Goal: Transaction & Acquisition: Purchase product/service

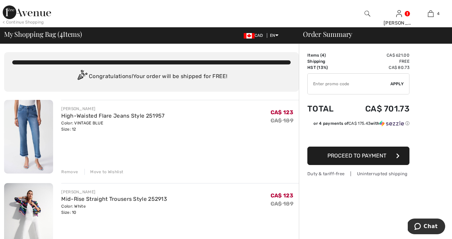
click at [98, 172] on div "Move to Wishlist" at bounding box center [103, 171] width 39 height 6
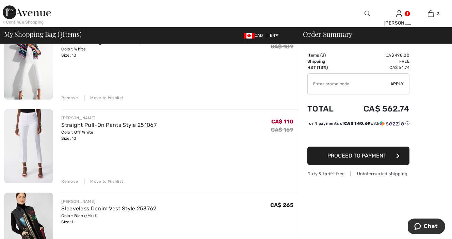
scroll to position [75, 0]
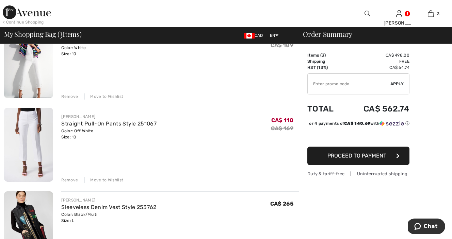
click at [114, 98] on div "Move to Wishlist" at bounding box center [103, 96] width 39 height 6
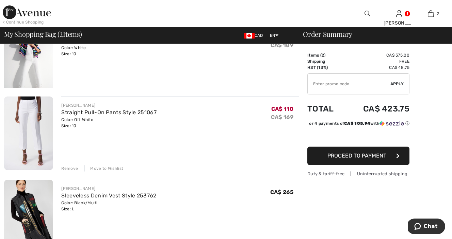
scroll to position [66, 0]
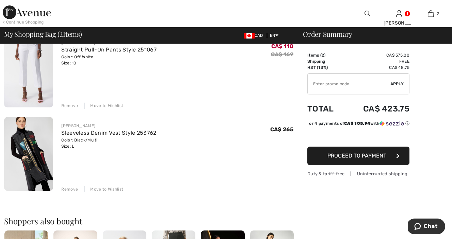
click at [113, 105] on div "Move to Wishlist" at bounding box center [103, 105] width 39 height 6
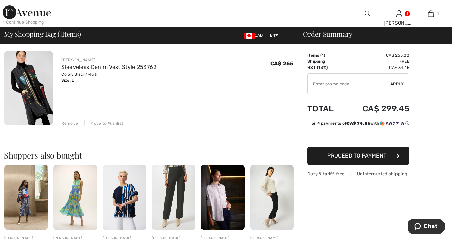
scroll to position [43, 0]
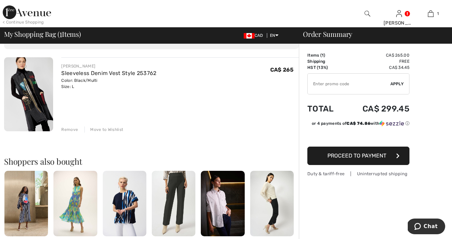
click at [359, 157] on span "Proceed to Payment" at bounding box center [356, 155] width 59 height 6
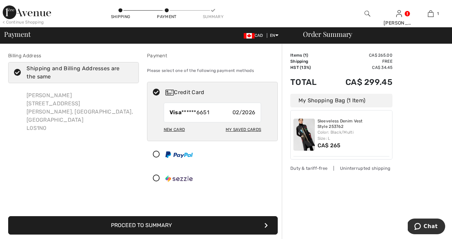
click at [153, 226] on button "Proceed to Summary" at bounding box center [142, 225] width 269 height 18
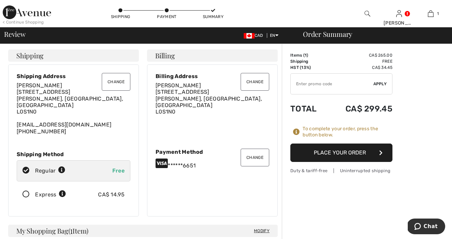
click at [348, 155] on button "Place Your Order" at bounding box center [341, 152] width 102 height 18
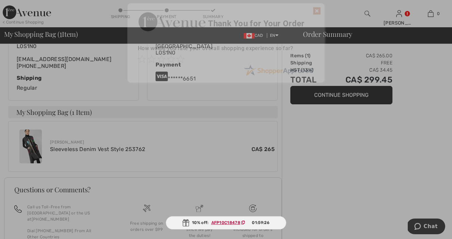
scroll to position [187, 0]
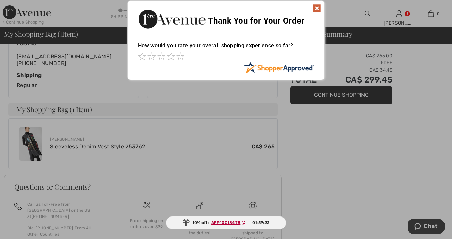
click at [316, 9] on img at bounding box center [317, 8] width 8 height 8
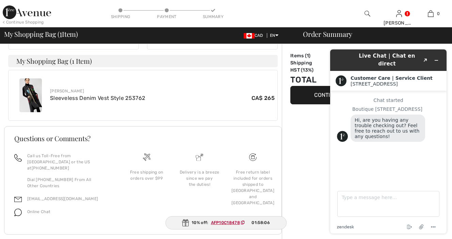
scroll to position [0, 0]
click at [30, 91] on img at bounding box center [30, 95] width 22 height 34
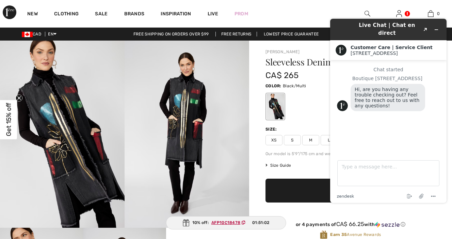
click at [185, 142] on img at bounding box center [187, 133] width 125 height 187
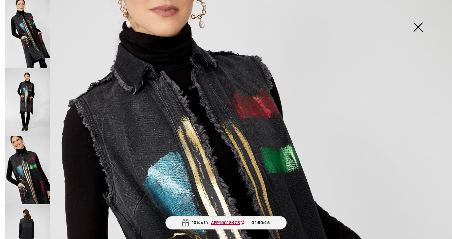
scroll to position [72, 0]
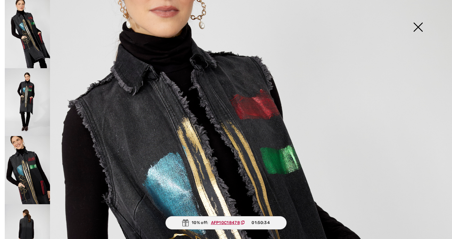
click at [417, 30] on img at bounding box center [418, 27] width 34 height 35
